Goal: Information Seeking & Learning: Learn about a topic

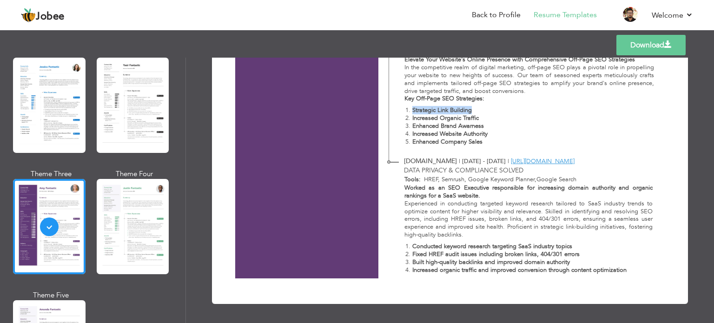
drag, startPoint x: 0, startPoint y: 0, endPoint x: 472, endPoint y: 106, distance: 484.2
click at [472, 106] on li "Strategic Link Building" at bounding box center [533, 110] width 242 height 8
click at [482, 123] on li "Enhanced Brand Awarness" at bounding box center [533, 126] width 242 height 8
drag, startPoint x: 482, startPoint y: 123, endPoint x: 477, endPoint y: 125, distance: 5.6
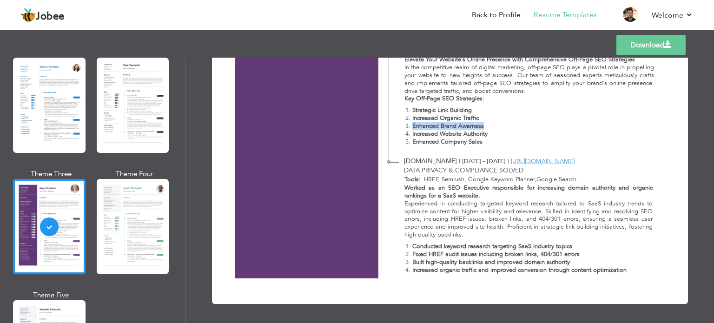
click at [477, 125] on li "Enhanced Brand Awarness" at bounding box center [533, 126] width 242 height 8
click at [480, 137] on strong "Increased Website Authority" at bounding box center [449, 134] width 75 height 8
click at [506, 133] on li "Increased Website Authority" at bounding box center [533, 134] width 242 height 8
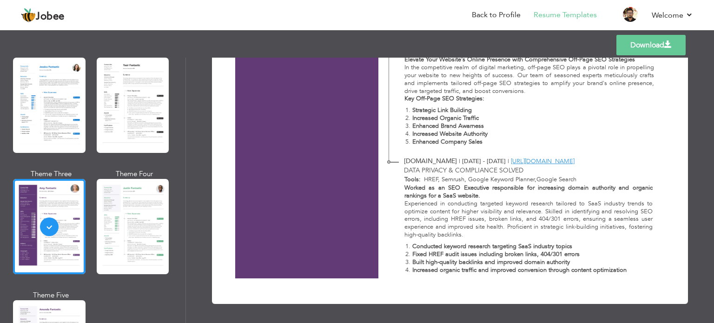
click at [506, 133] on li "Increased Website Authority" at bounding box center [533, 134] width 242 height 8
click at [501, 139] on li "Enhanced Company Sales" at bounding box center [533, 142] width 242 height 8
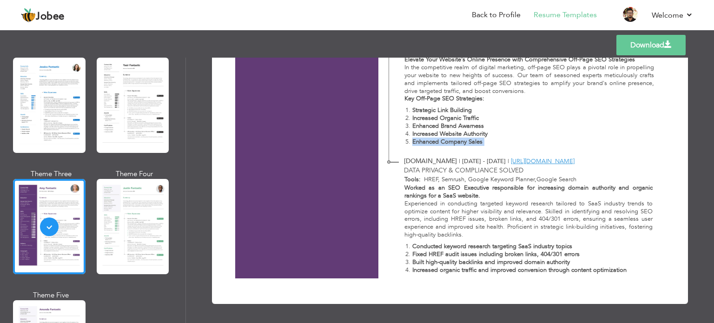
click at [501, 139] on li "Enhanced Company Sales" at bounding box center [533, 142] width 242 height 8
click at [490, 146] on li "Enhanced Company Sales" at bounding box center [533, 142] width 242 height 8
drag, startPoint x: 490, startPoint y: 146, endPoint x: 440, endPoint y: 143, distance: 50.3
click at [440, 143] on li "Enhanced Company Sales" at bounding box center [533, 142] width 242 height 8
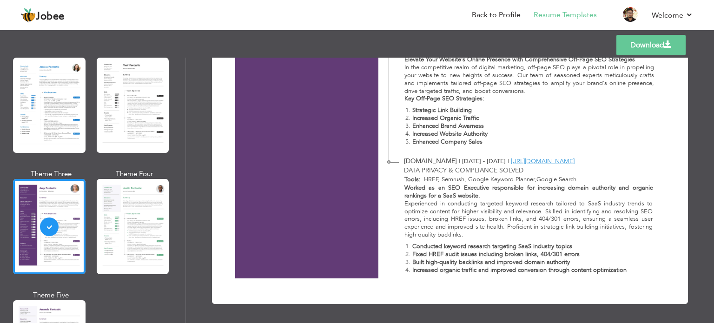
click at [425, 143] on strong "Enhanced Company Sales" at bounding box center [447, 142] width 70 height 8
drag, startPoint x: 425, startPoint y: 143, endPoint x: 478, endPoint y: 145, distance: 54.0
click at [478, 145] on strong "Enhanced Company Sales" at bounding box center [447, 142] width 70 height 8
drag, startPoint x: 478, startPoint y: 145, endPoint x: 430, endPoint y: 145, distance: 48.8
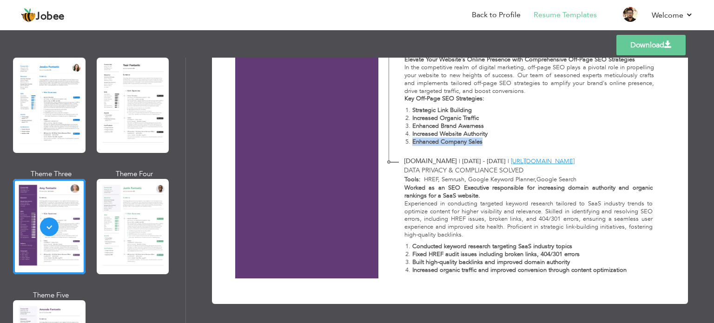
click at [430, 145] on strong "Enhanced Company Sales" at bounding box center [447, 142] width 70 height 8
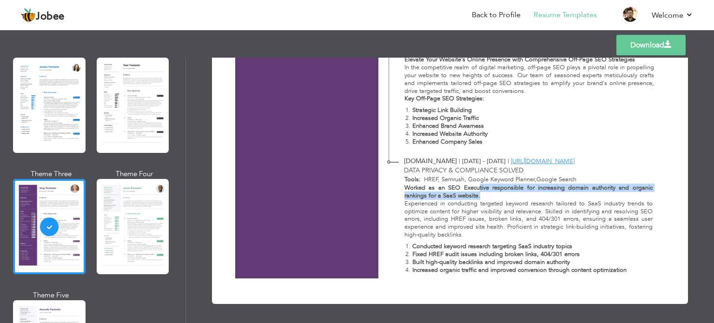
drag, startPoint x: 480, startPoint y: 196, endPoint x: 478, endPoint y: 187, distance: 9.0
click at [478, 187] on p "Worked as an SEO Executive responsible for increasing domain authority and orga…" at bounding box center [529, 192] width 248 height 16
click at [479, 186] on strong "Worked as an SEO Executive responsible for increasing domain authority and orga…" at bounding box center [529, 192] width 248 height 16
drag, startPoint x: 477, startPoint y: 188, endPoint x: 484, endPoint y: 199, distance: 12.1
click at [484, 199] on p "Worked as an SEO Executive responsible for increasing domain authority and orga…" at bounding box center [529, 192] width 248 height 16
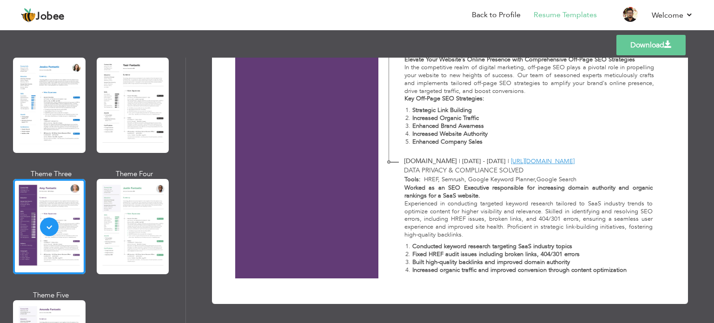
click at [506, 253] on strong "Fixed HREF audit issues including broken links, 404/301 errors" at bounding box center [495, 254] width 167 height 8
click at [524, 249] on strong "Conducted keyword research targeting SaaS industry topics" at bounding box center [492, 246] width 160 height 8
drag, startPoint x: 524, startPoint y: 249, endPoint x: 558, endPoint y: 247, distance: 33.5
click at [558, 247] on strong "Conducted keyword research targeting SaaS industry topics" at bounding box center [492, 246] width 160 height 8
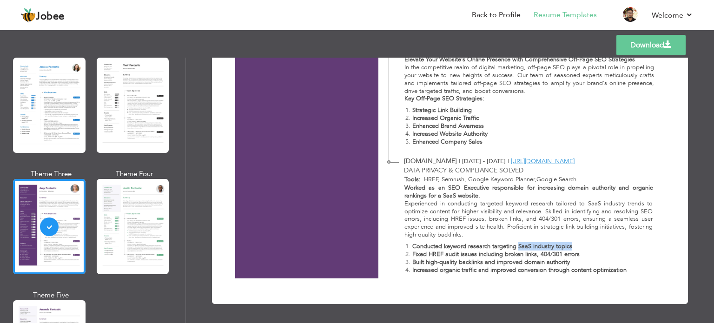
click at [558, 247] on strong "Conducted keyword research targeting SaaS industry topics" at bounding box center [492, 246] width 160 height 8
click at [590, 274] on div "Worked as an SEO Executive responsible for increasing domain authority and orga…" at bounding box center [523, 231] width 269 height 94
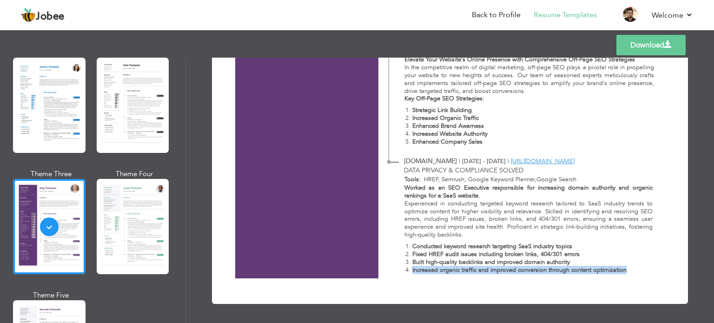
click at [590, 274] on div "Worked as an SEO Executive responsible for increasing domain authority and orga…" at bounding box center [523, 231] width 269 height 94
click at [408, 99] on strong "Key Off-Page SEO Strategies:" at bounding box center [445, 98] width 80 height 8
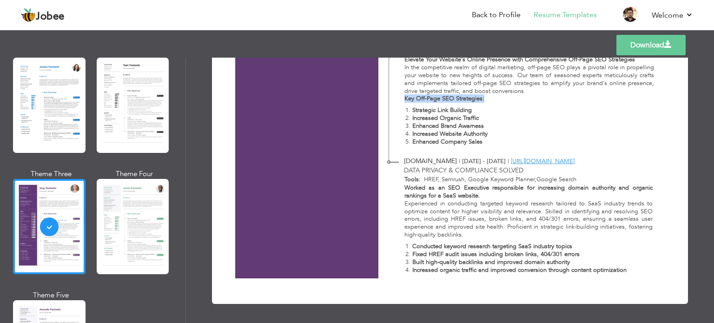
drag, startPoint x: 408, startPoint y: 99, endPoint x: 480, endPoint y: 100, distance: 72.1
click at [480, 100] on strong "Key Off-Page SEO Strategies:" at bounding box center [445, 98] width 80 height 8
click at [474, 99] on strong "Key Off-Page SEO Strategies:" at bounding box center [445, 98] width 80 height 8
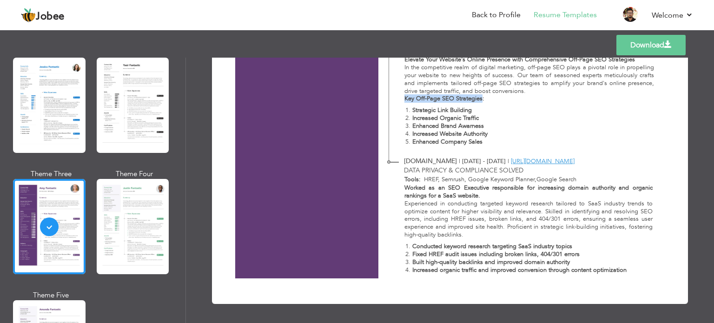
drag, startPoint x: 474, startPoint y: 99, endPoint x: 404, endPoint y: 99, distance: 70.7
click at [405, 99] on strong "Key Off-Page SEO Strategies:" at bounding box center [445, 98] width 80 height 8
click at [415, 111] on strong "Strategic Link Building" at bounding box center [442, 110] width 60 height 8
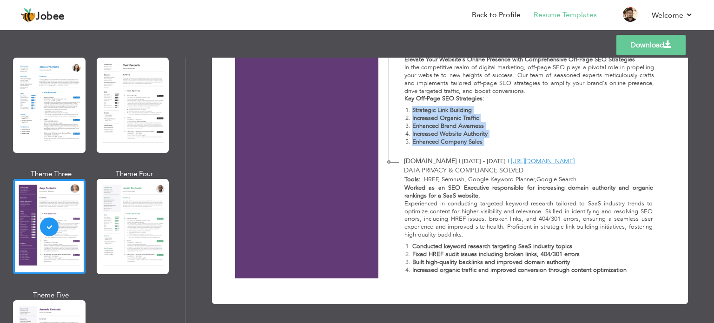
drag, startPoint x: 415, startPoint y: 111, endPoint x: 489, endPoint y: 138, distance: 79.1
click at [489, 138] on ol "Strategic Link Building Increased Organic Traffic Enhanced Brand Awarness Incre…" at bounding box center [530, 125] width 250 height 39
click at [489, 138] on li "Enhanced Company Sales" at bounding box center [533, 142] width 242 height 8
drag, startPoint x: 489, startPoint y: 138, endPoint x: 454, endPoint y: 142, distance: 35.6
click at [454, 142] on li "Enhanced Company Sales" at bounding box center [533, 142] width 242 height 8
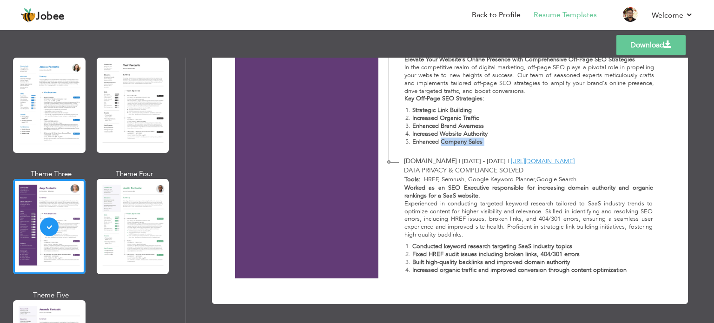
click at [468, 140] on strong "Enhanced Company Sales" at bounding box center [447, 142] width 70 height 8
drag, startPoint x: 468, startPoint y: 140, endPoint x: 415, endPoint y: 141, distance: 53.0
click at [415, 141] on strong "Enhanced Company Sales" at bounding box center [447, 142] width 70 height 8
click at [428, 134] on strong "Increased Website Authority" at bounding box center [449, 134] width 75 height 8
drag, startPoint x: 428, startPoint y: 134, endPoint x: 484, endPoint y: 133, distance: 55.3
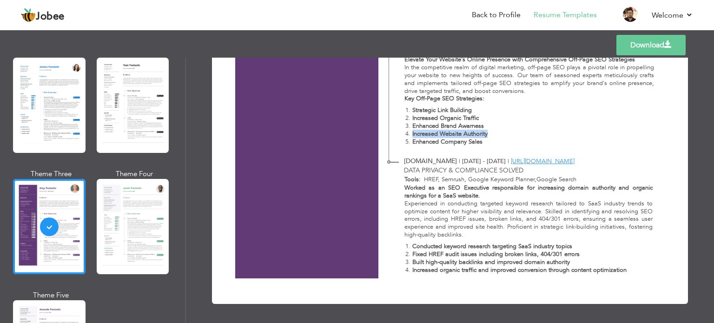
click at [484, 133] on strong "Increased Website Authority" at bounding box center [449, 134] width 75 height 8
drag, startPoint x: 484, startPoint y: 133, endPoint x: 515, endPoint y: 132, distance: 31.6
click at [515, 132] on li "Increased Website Authority" at bounding box center [533, 134] width 242 height 8
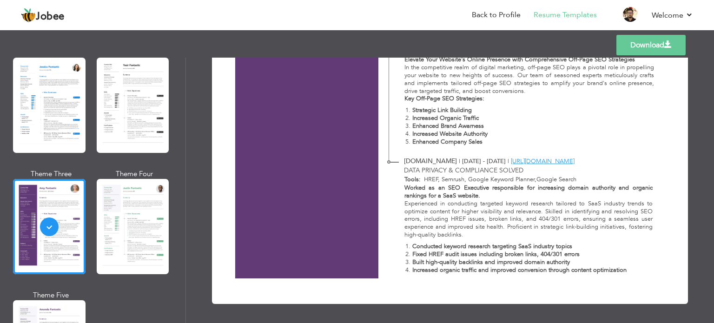
click at [515, 132] on li "Increased Website Authority" at bounding box center [533, 134] width 242 height 8
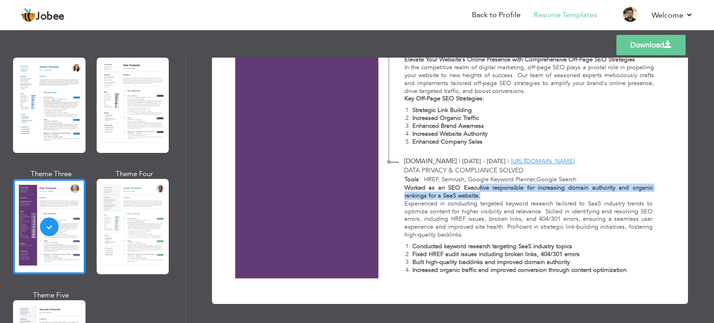
drag, startPoint x: 485, startPoint y: 194, endPoint x: 476, endPoint y: 186, distance: 12.5
click at [476, 186] on p "Worked as an SEO Executive responsible for increasing domain authority and orga…" at bounding box center [529, 192] width 248 height 16
click at [476, 186] on strong "Worked as an SEO Executive responsible for increasing domain authority and orga…" at bounding box center [529, 192] width 248 height 16
drag, startPoint x: 476, startPoint y: 186, endPoint x: 477, endPoint y: 193, distance: 7.5
click at [477, 193] on strong "Worked as an SEO Executive responsible for increasing domain authority and orga…" at bounding box center [529, 192] width 248 height 16
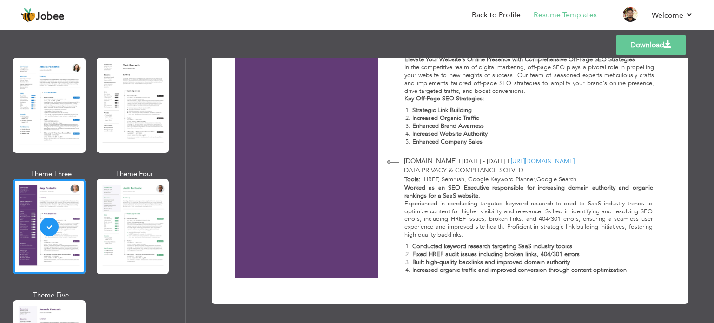
click at [465, 233] on p "Experienced in conducting targeted keyword research tailored to SaaS industry t…" at bounding box center [529, 219] width 248 height 39
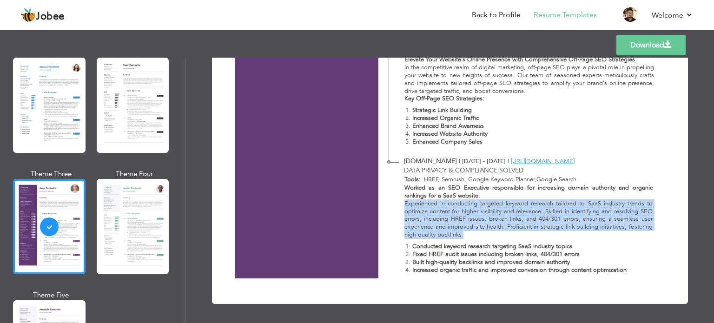
click at [465, 233] on p "Experienced in conducting targeted keyword research tailored to SaaS industry t…" at bounding box center [529, 219] width 248 height 39
